Goal: Check status: Check status

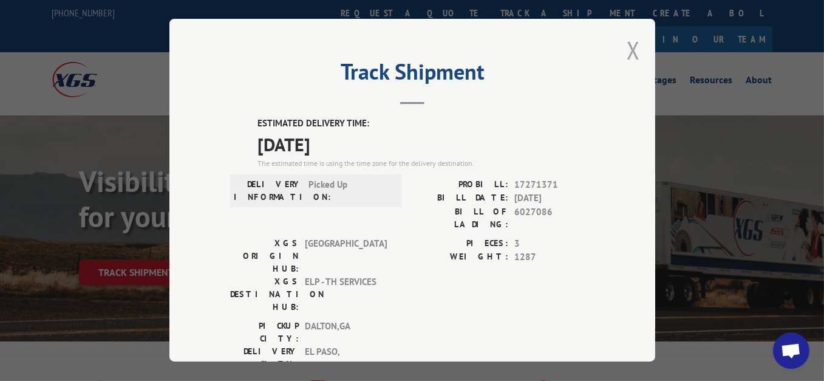
click at [635, 48] on button "Close modal" at bounding box center [633, 50] width 13 height 32
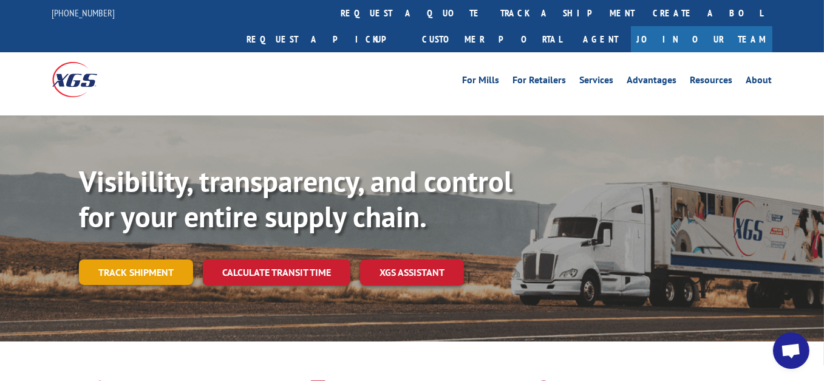
click at [151, 259] on link "Track shipment" at bounding box center [136, 272] width 114 height 26
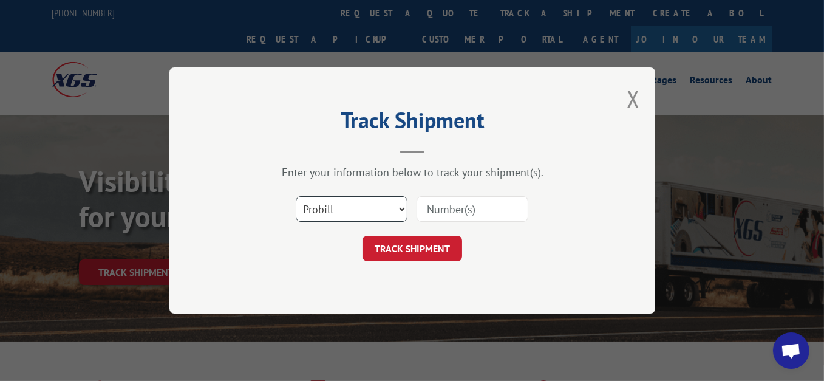
click at [356, 203] on select "Select category... Probill BOL PO" at bounding box center [352, 209] width 112 height 26
select select "bol"
click at [296, 196] on select "Select category... Probill BOL PO" at bounding box center [352, 209] width 112 height 26
click at [445, 203] on input at bounding box center [473, 209] width 112 height 26
paste input "6044848"
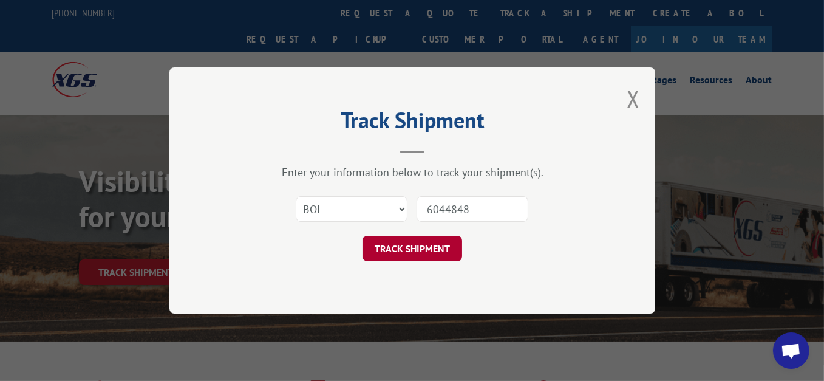
type input "6044848"
click at [429, 249] on button "TRACK SHIPMENT" at bounding box center [413, 249] width 100 height 26
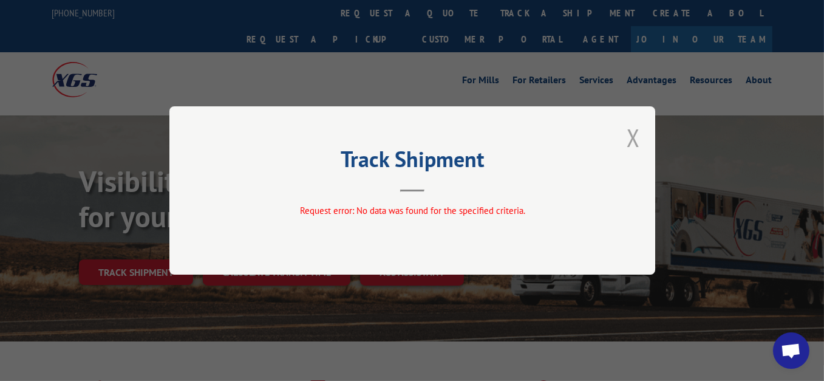
click at [630, 140] on button "Close modal" at bounding box center [633, 137] width 13 height 32
